Goal: Task Accomplishment & Management: Use online tool/utility

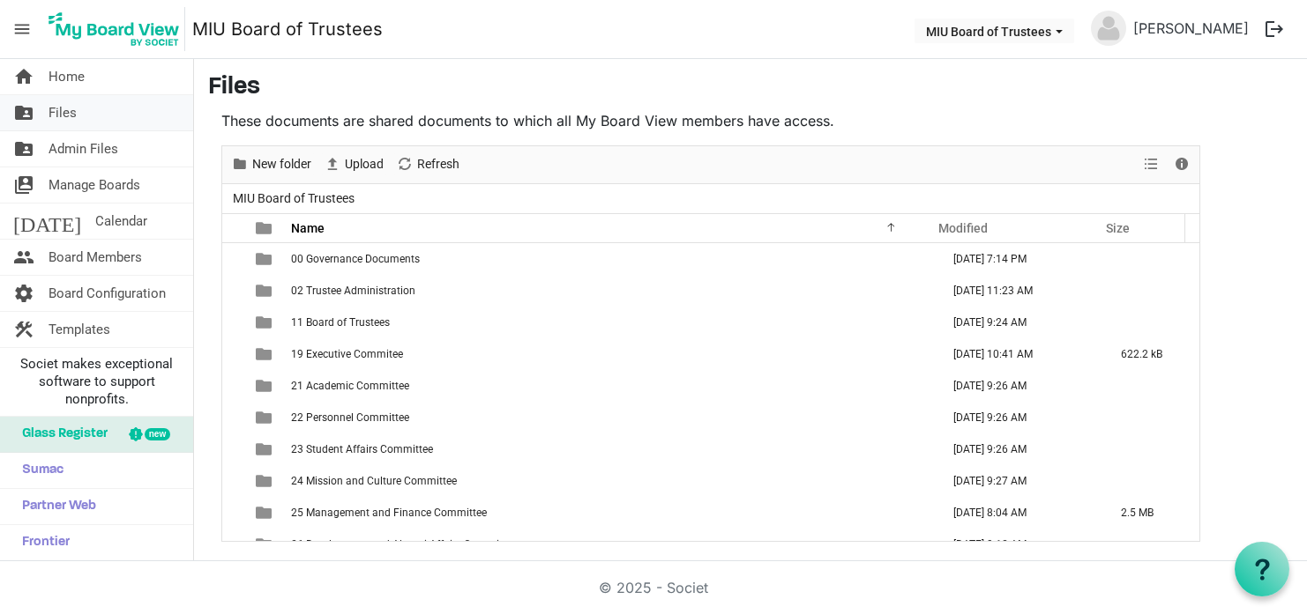
click at [70, 117] on span "Files" at bounding box center [62, 112] width 28 height 35
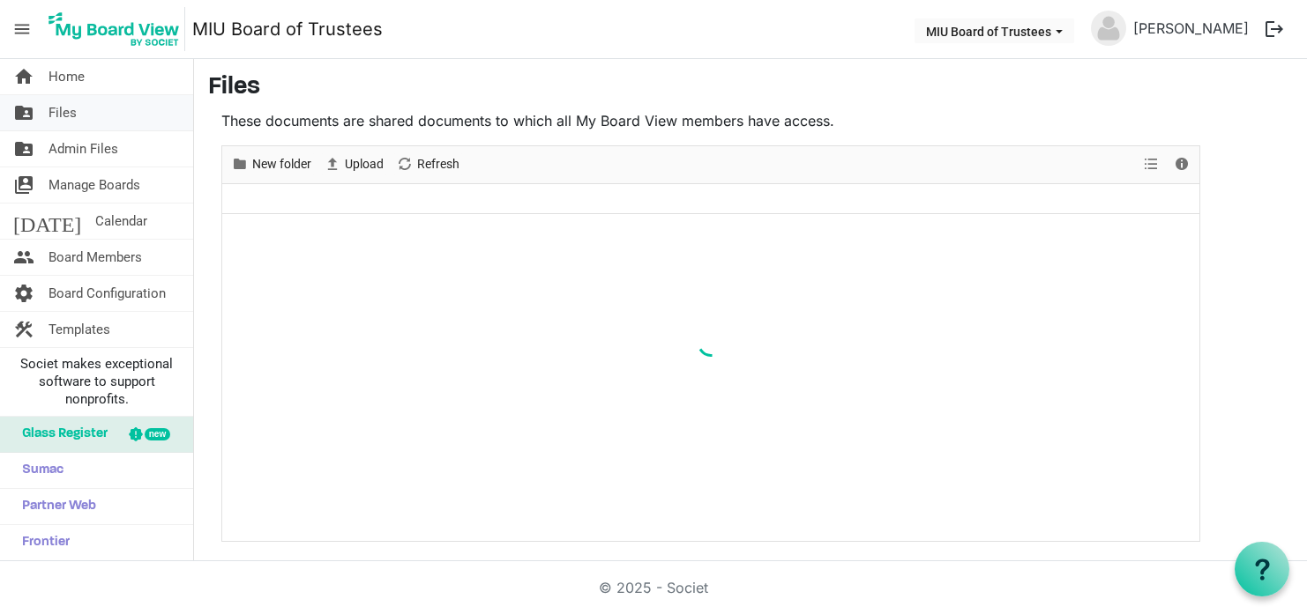
click at [73, 115] on span "Files" at bounding box center [62, 112] width 28 height 35
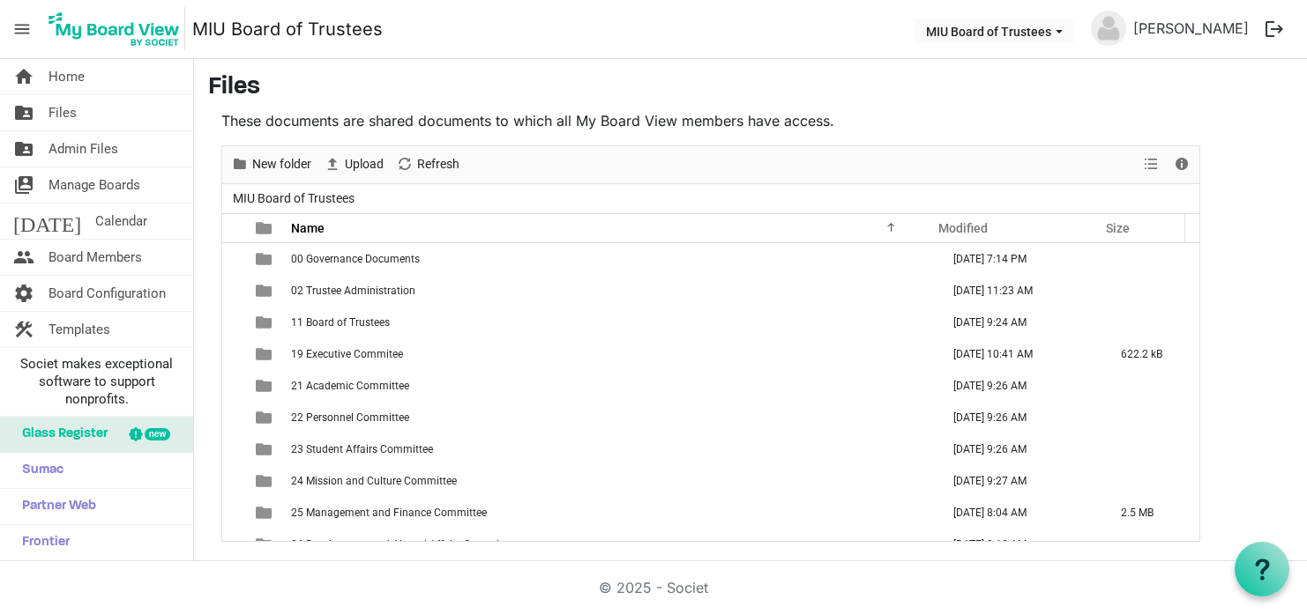
scroll to position [115, 0]
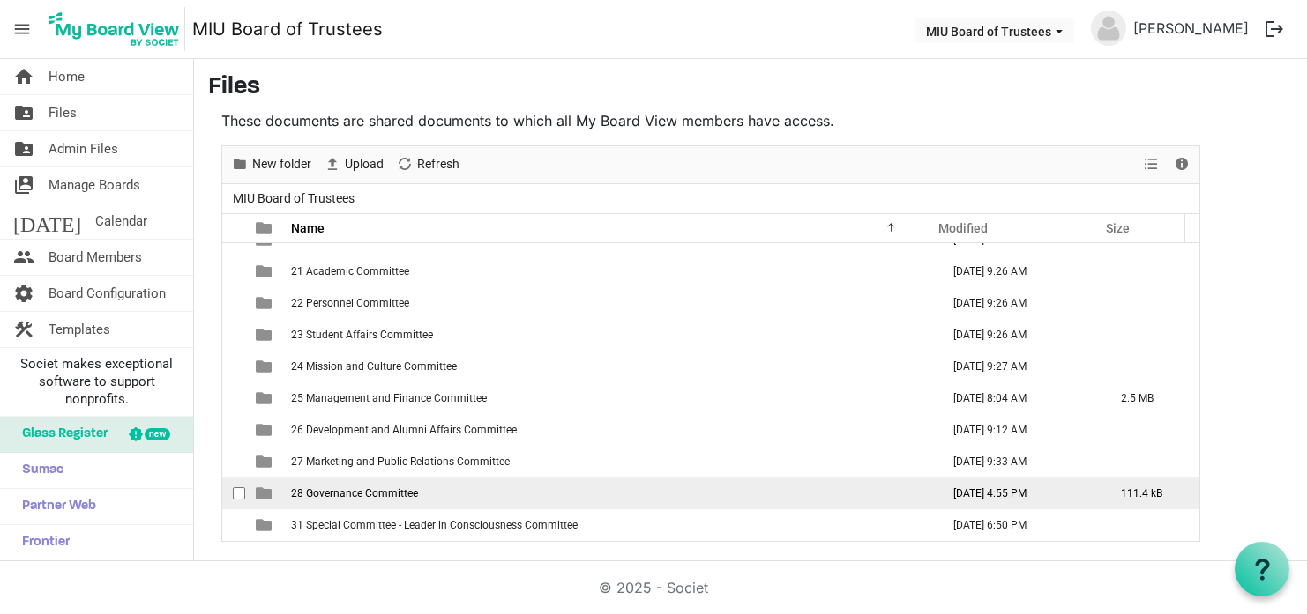
click at [393, 498] on span "28 Governance Committee" at bounding box center [354, 494] width 127 height 12
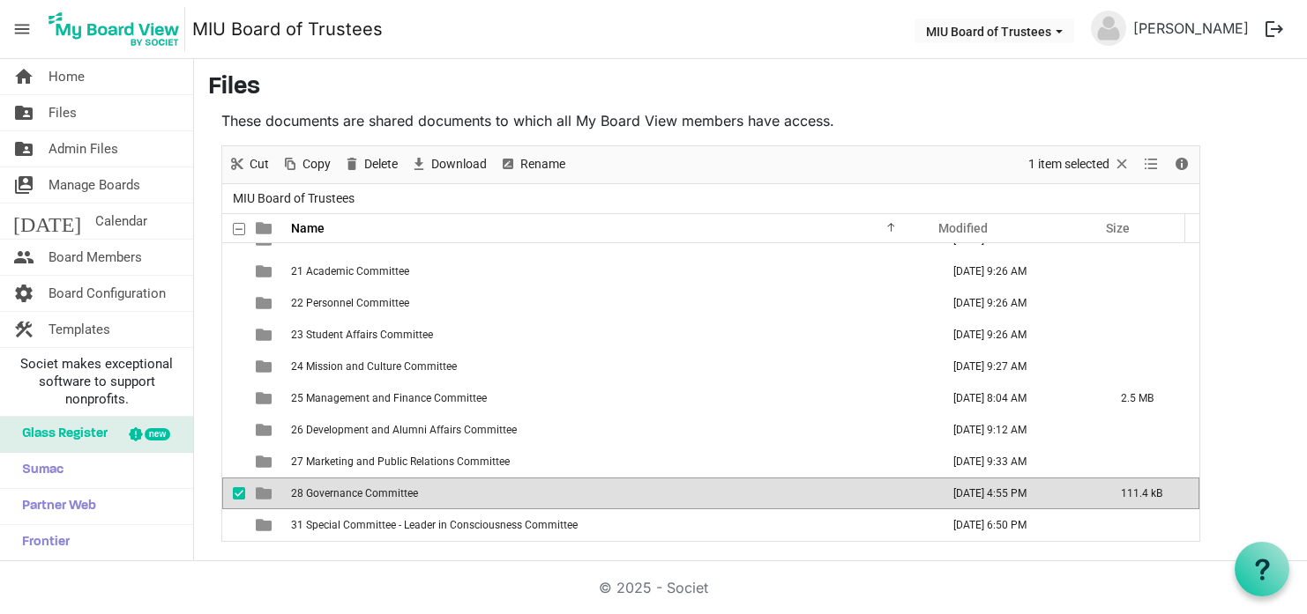
click at [393, 498] on span "28 Governance Committee" at bounding box center [354, 494] width 127 height 12
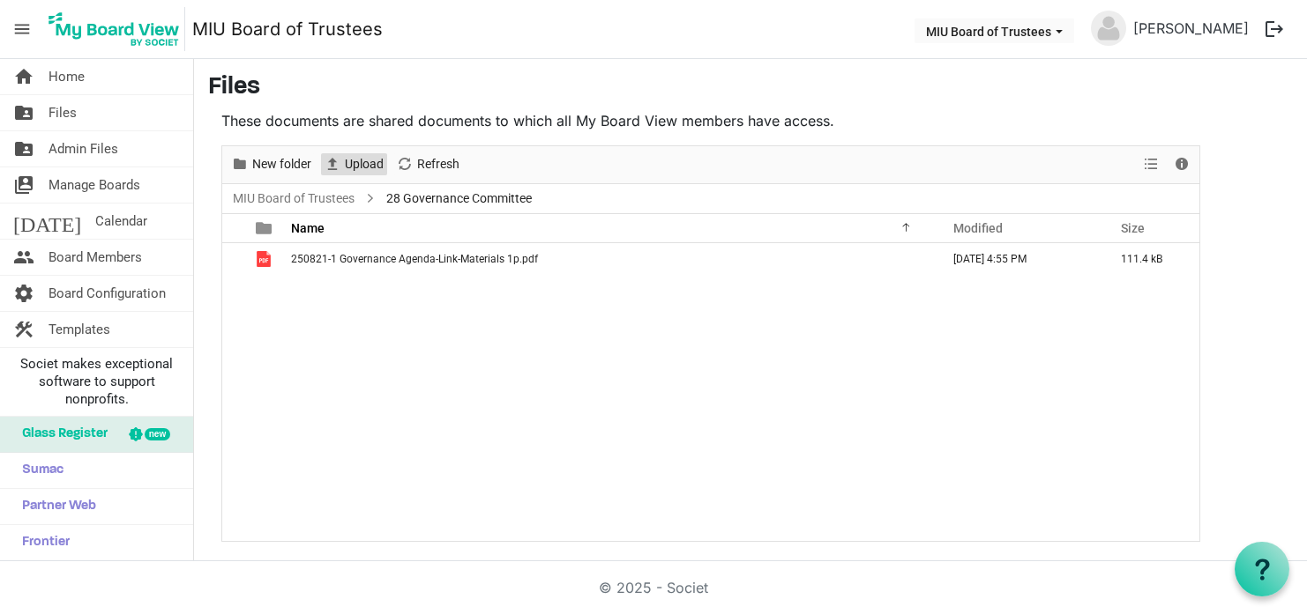
click at [349, 168] on span "Upload" at bounding box center [364, 164] width 42 height 22
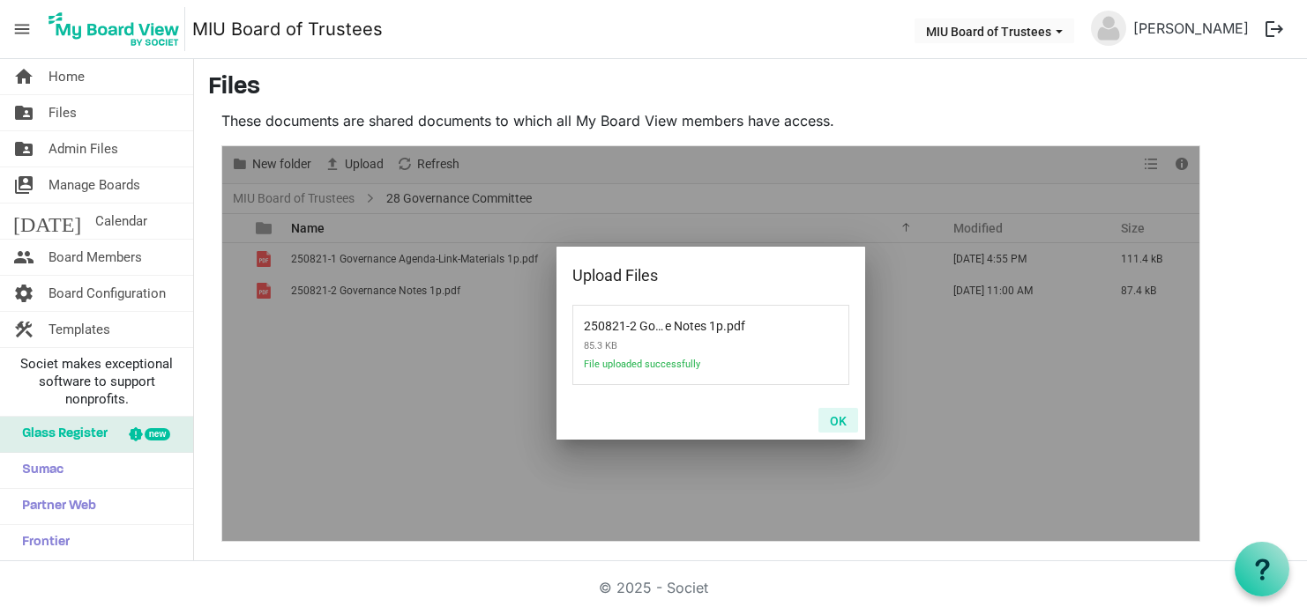
click at [836, 421] on button "OK" at bounding box center [838, 420] width 40 height 25
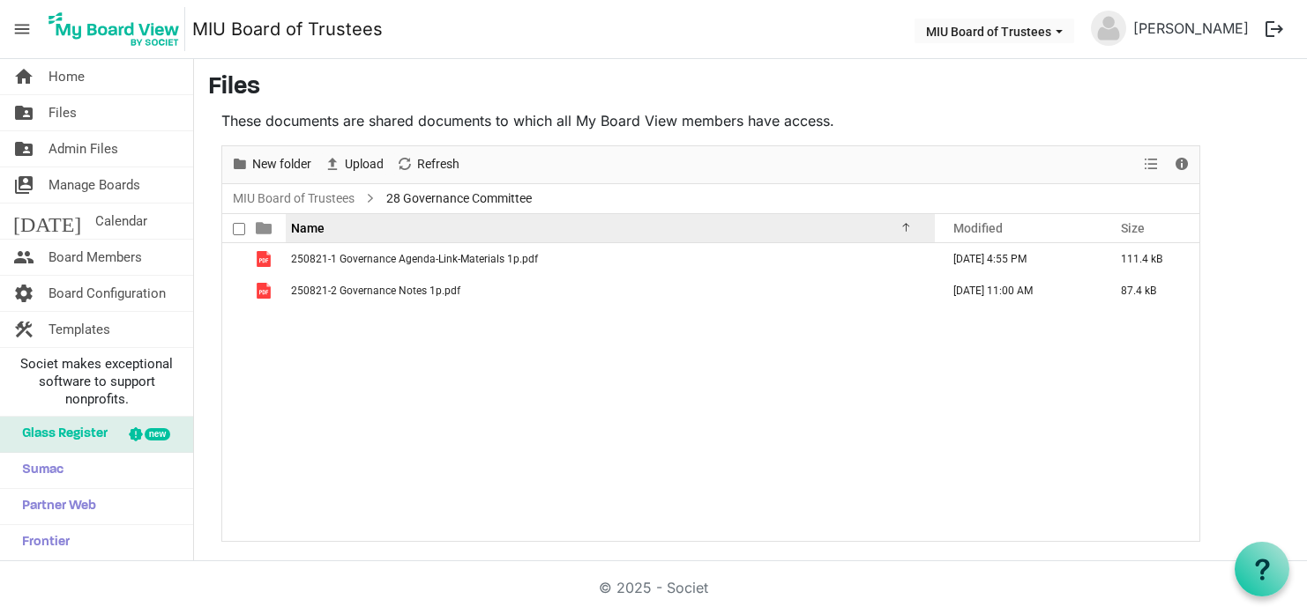
click at [394, 230] on div "Name" at bounding box center [603, 228] width 637 height 26
